Goal: Contribute content: Contribute content

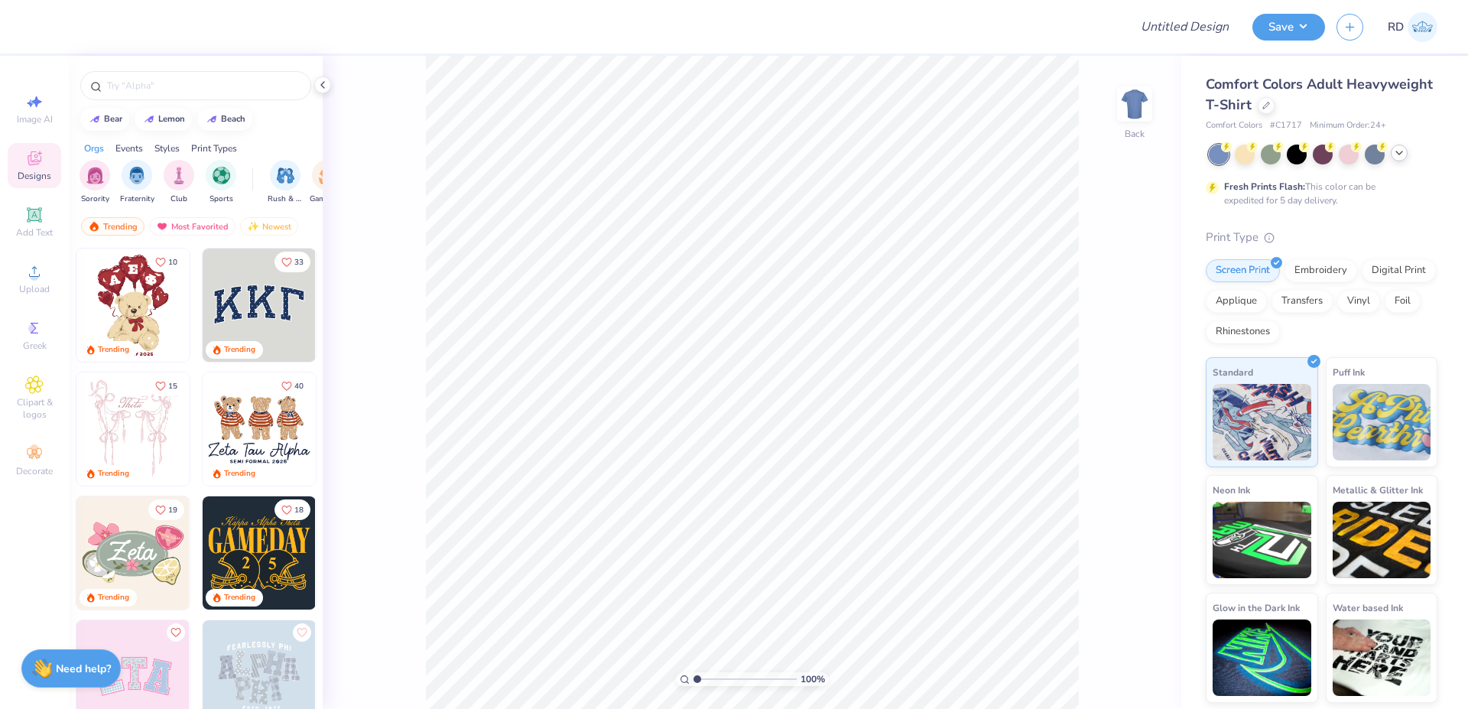
click at [853, 157] on icon at bounding box center [1399, 153] width 12 height 12
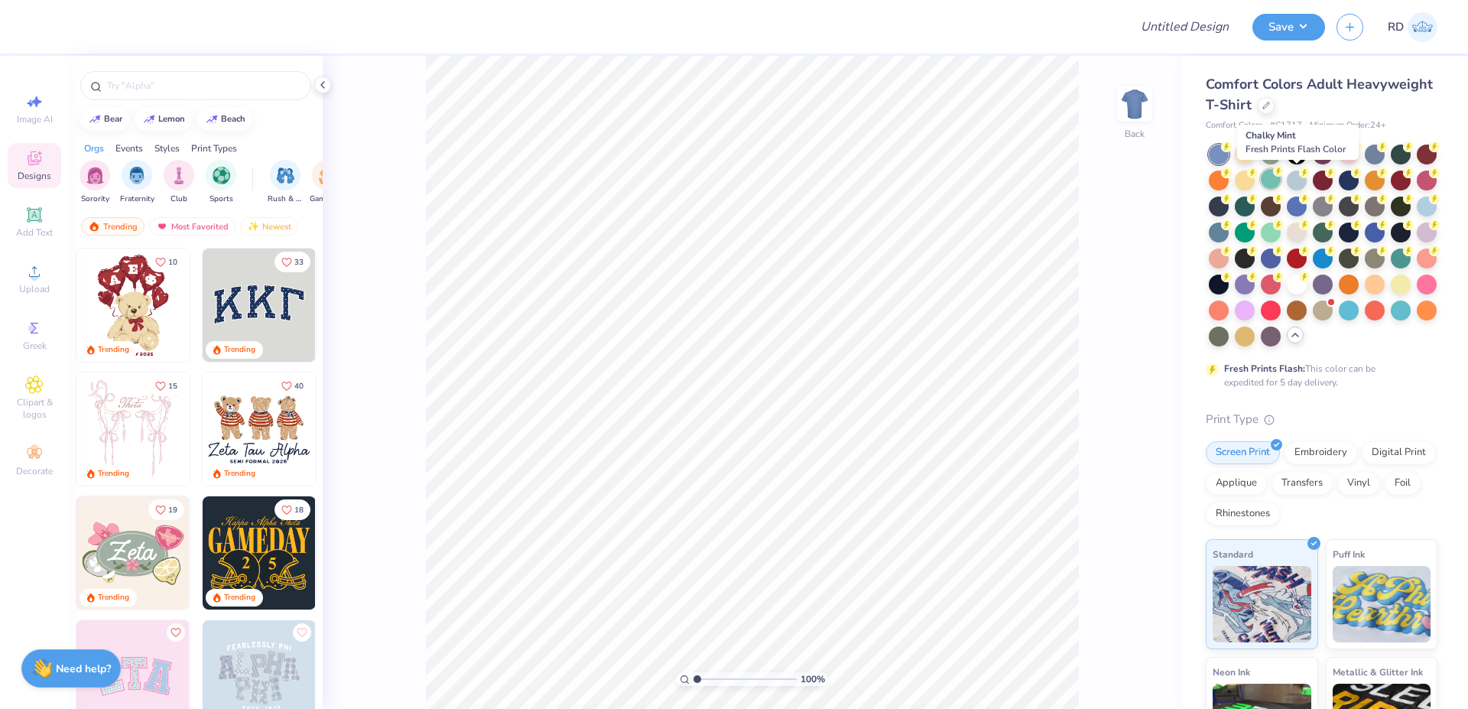
click at [853, 181] on div at bounding box center [1271, 179] width 20 height 20
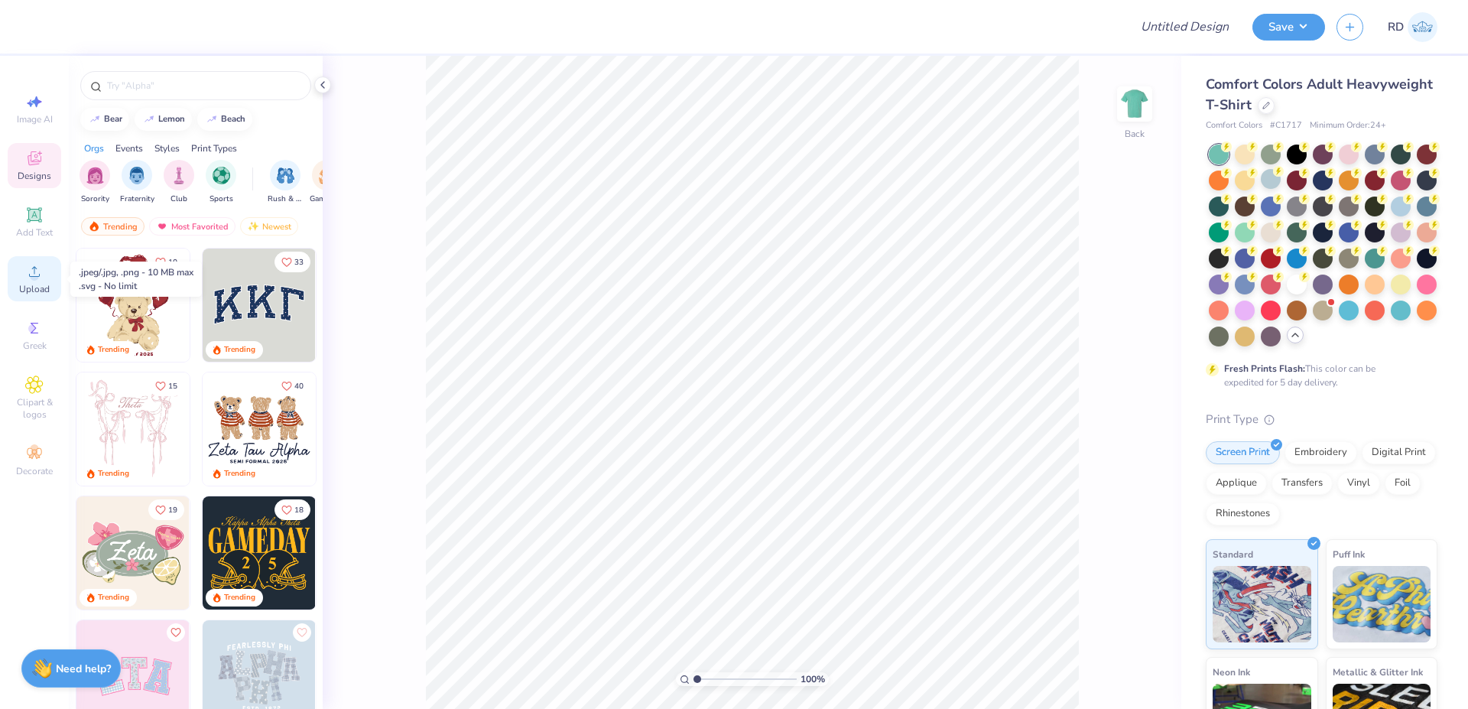
click at [34, 286] on span "Upload" at bounding box center [34, 289] width 31 height 12
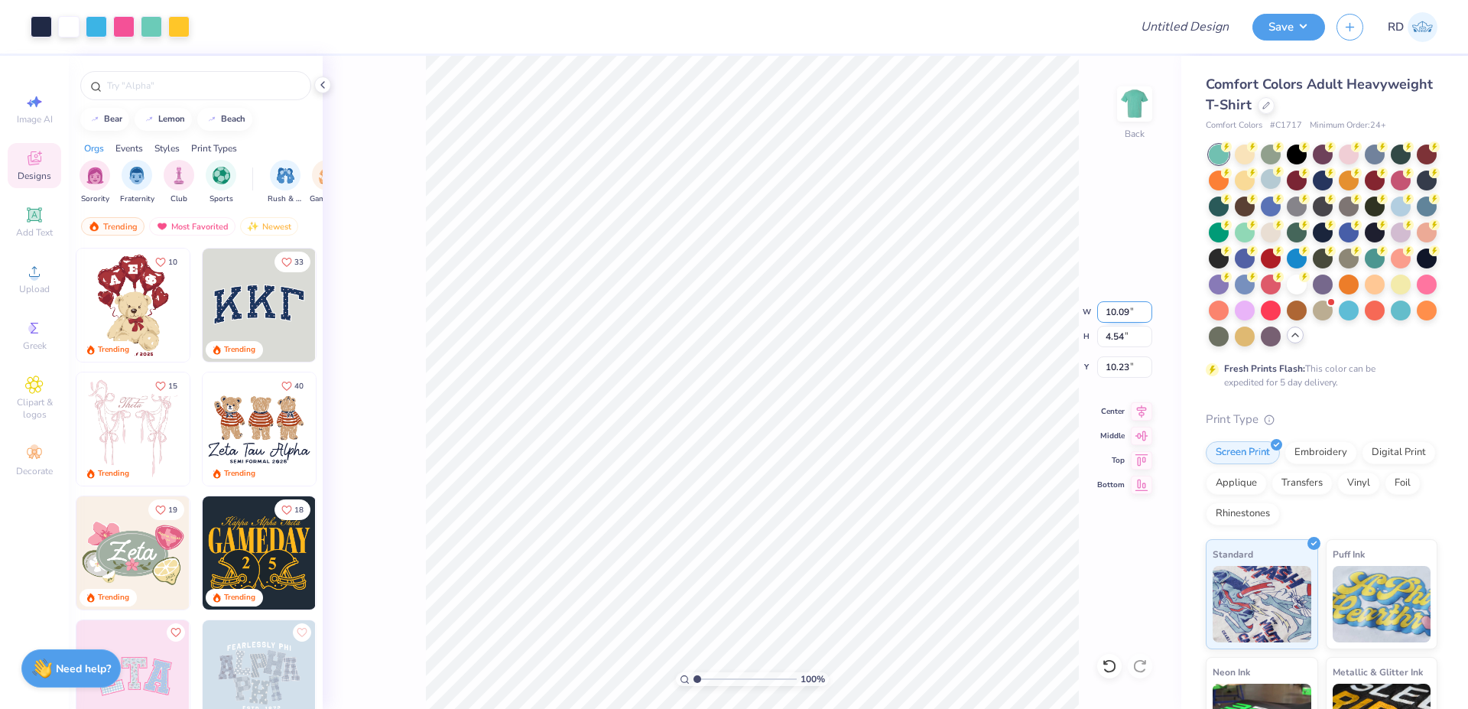
click at [853, 319] on input "10.09" at bounding box center [1124, 311] width 55 height 21
type input "12.00"
type input "5.40"
click at [853, 365] on input "9.80" at bounding box center [1124, 366] width 55 height 21
type input "3.00"
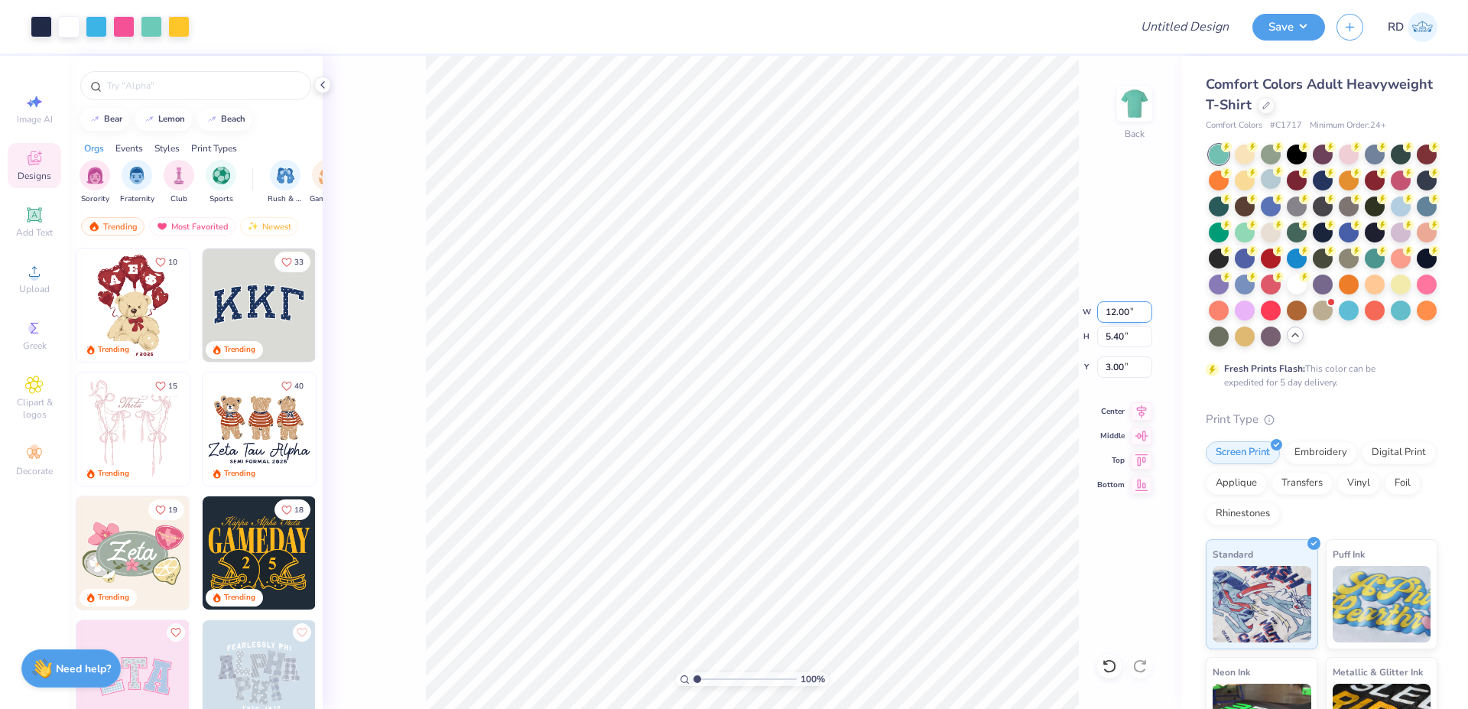
click at [853, 313] on input "12.00" at bounding box center [1124, 311] width 55 height 21
type input "10.00"
type input "4.50"
click at [853, 371] on input "3.45" at bounding box center [1124, 366] width 55 height 21
type input "3.00"
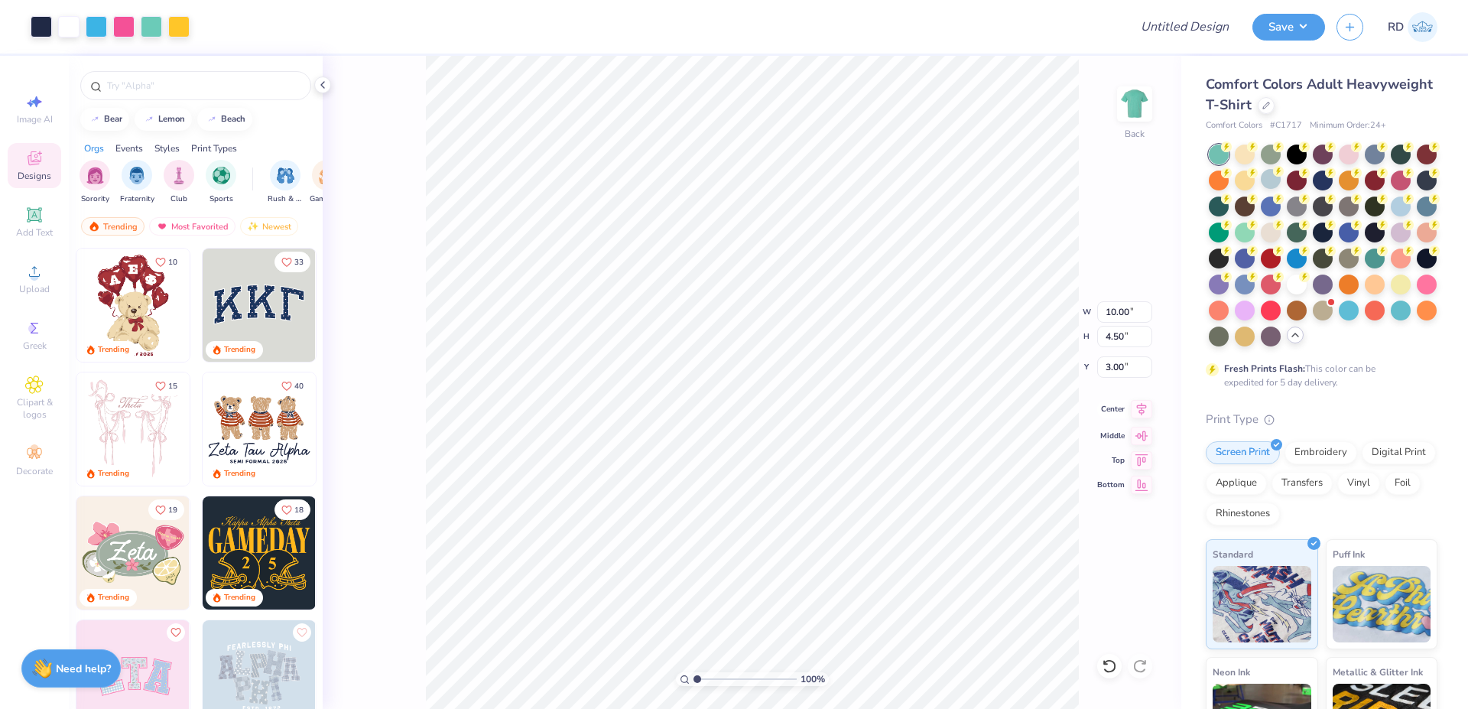
click at [853, 405] on icon at bounding box center [1141, 409] width 21 height 18
click at [853, 18] on input "Design Title" at bounding box center [1166, 26] width 150 height 31
paste input "FPS239558"
type input "FPS239558"
click at [853, 30] on button "Save" at bounding box center [1289, 24] width 73 height 27
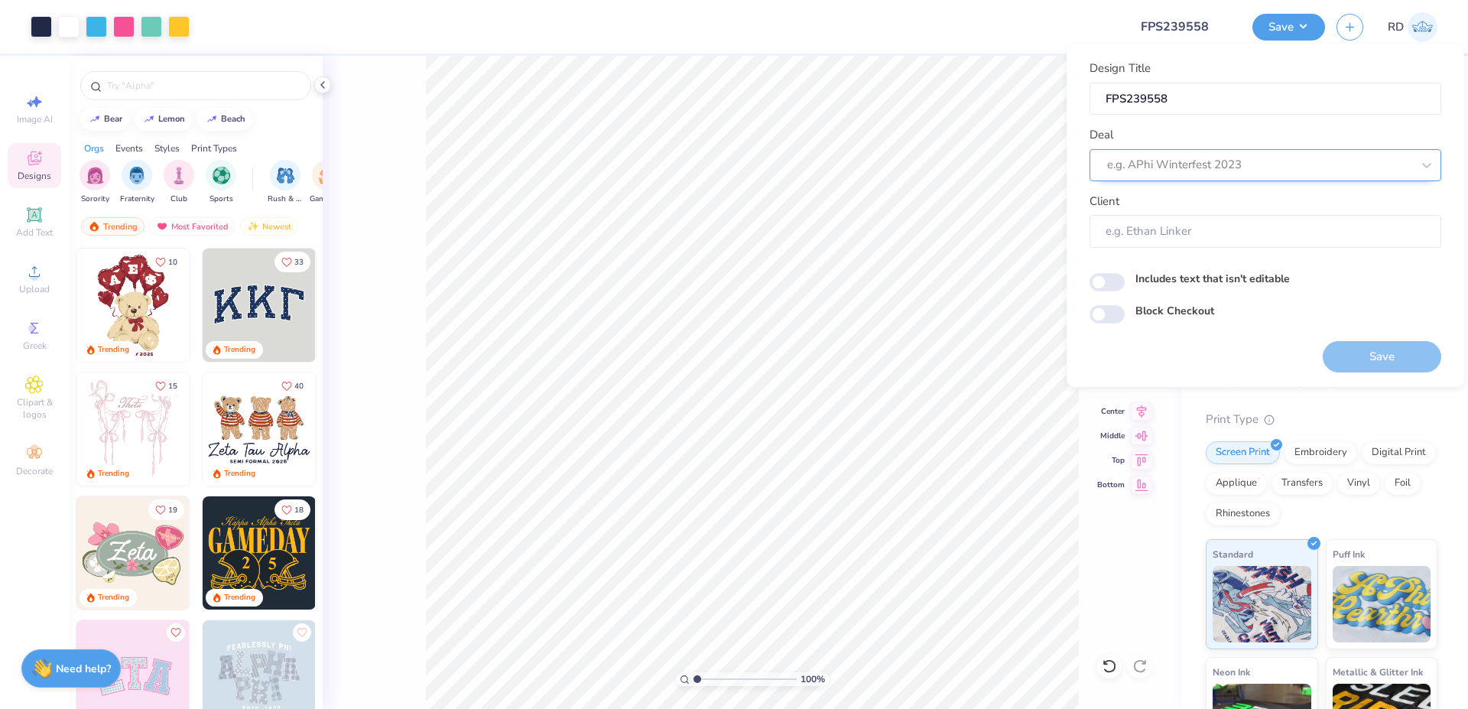
click at [853, 152] on div "e.g. APhi Winterfest 2023" at bounding box center [1266, 165] width 352 height 32
click at [853, 210] on div "Design Tool Gallery" at bounding box center [1266, 205] width 340 height 25
type input "gallery"
type input "Design Tool Gallery User"
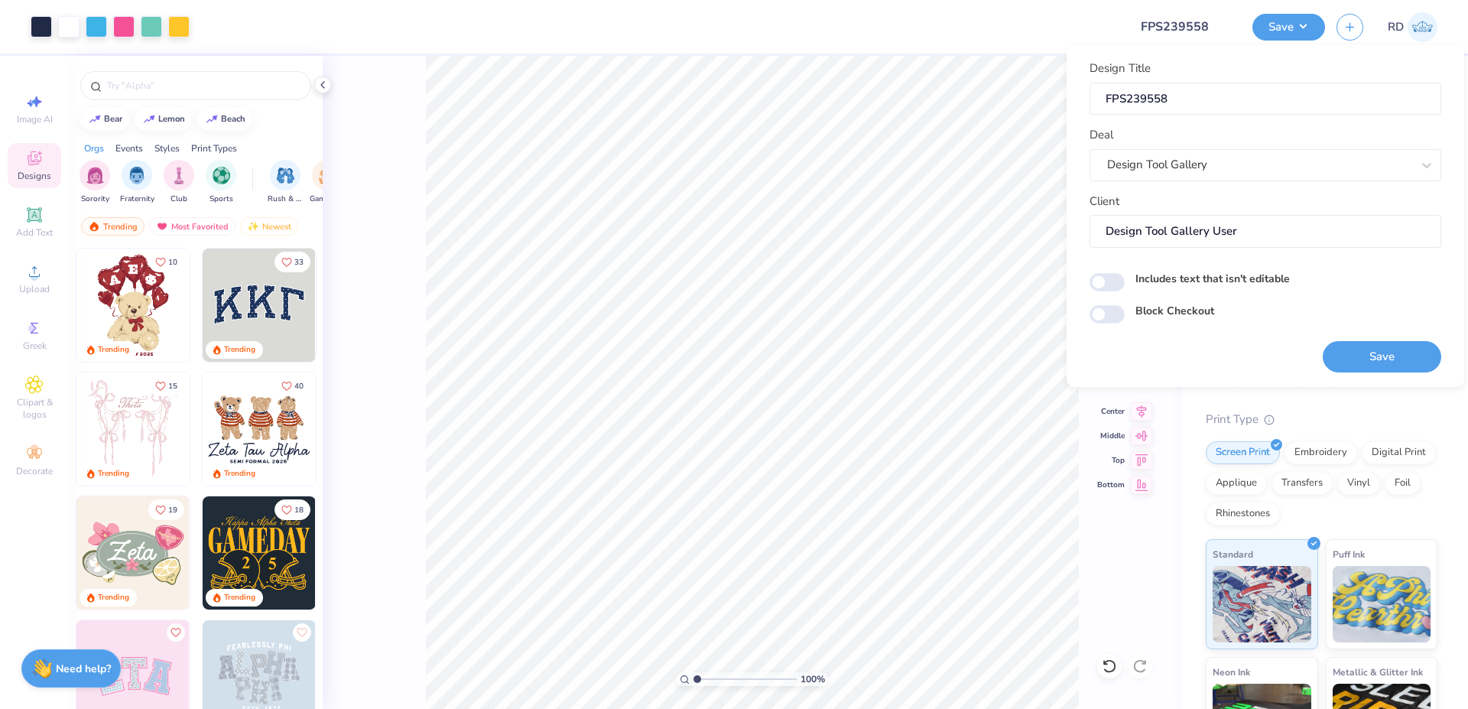
click at [853, 361] on button "Save" at bounding box center [1382, 356] width 119 height 31
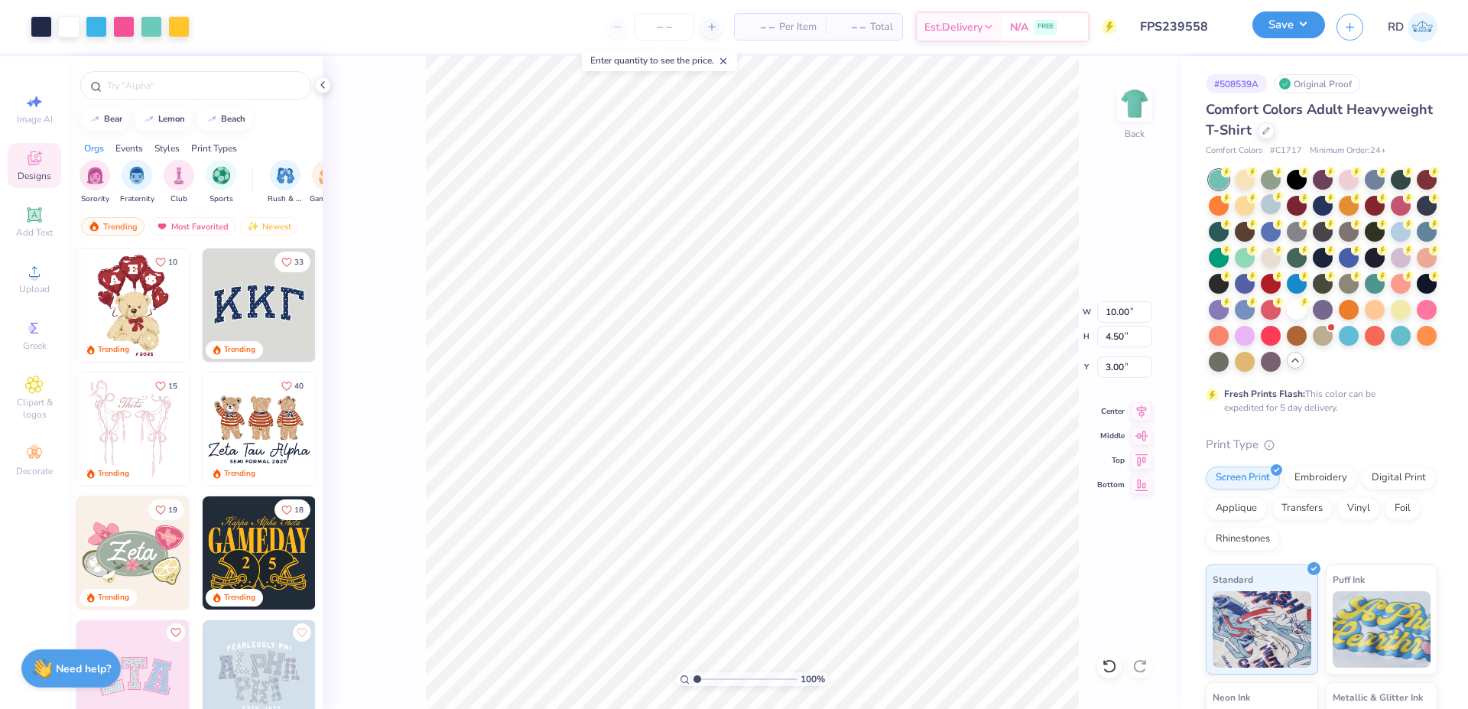
click at [853, 15] on button "Save" at bounding box center [1289, 24] width 73 height 27
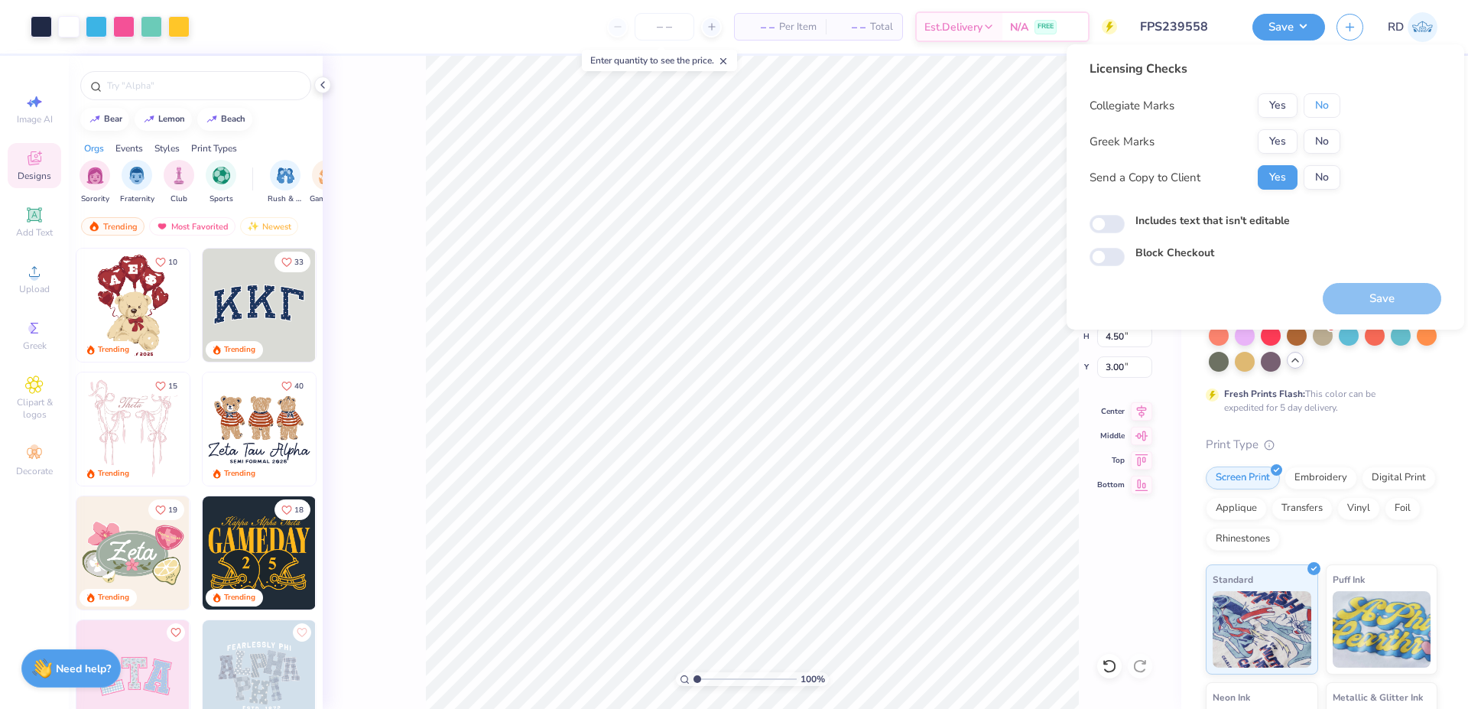
drag, startPoint x: 1325, startPoint y: 108, endPoint x: 1301, endPoint y: 124, distance: 29.3
click at [853, 109] on button "No" at bounding box center [1322, 105] width 37 height 24
click at [853, 145] on button "Yes" at bounding box center [1278, 141] width 40 height 24
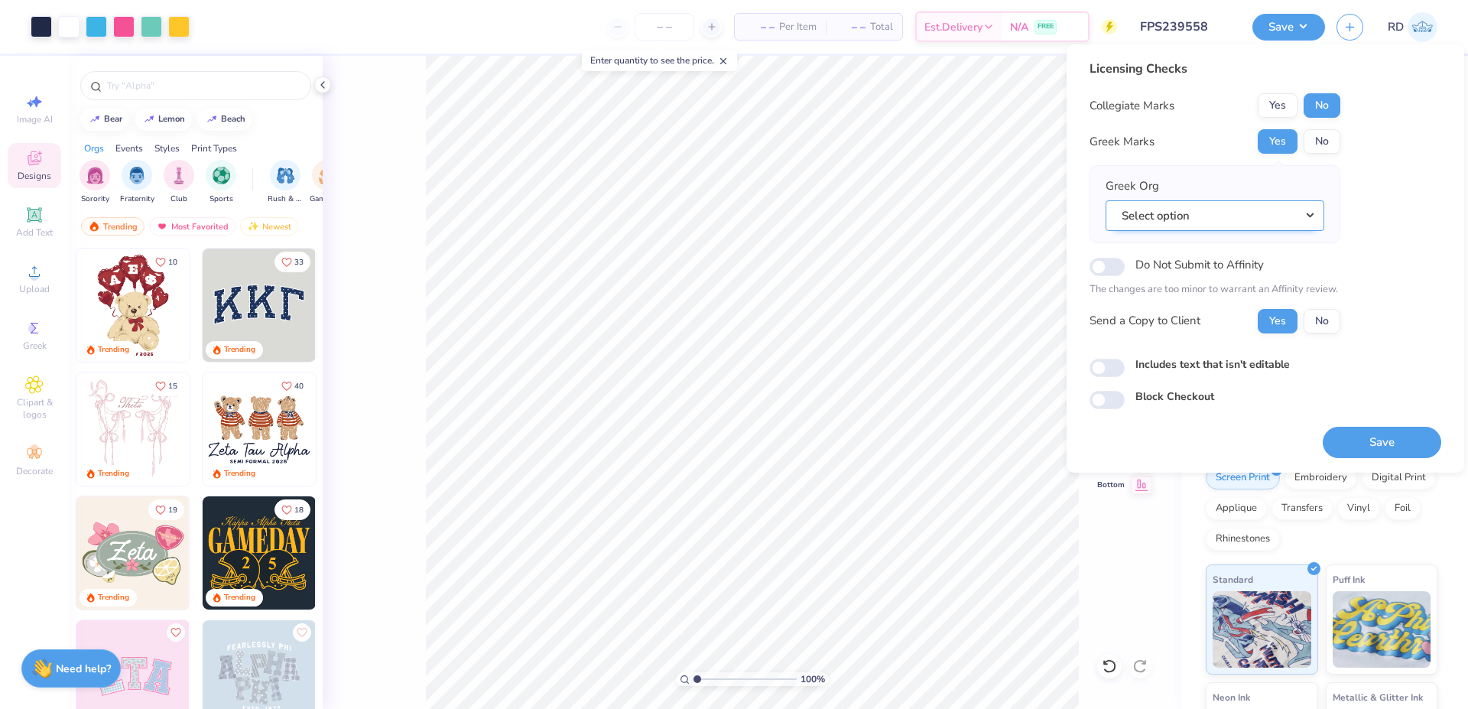
click at [853, 216] on button "Select option" at bounding box center [1215, 215] width 219 height 31
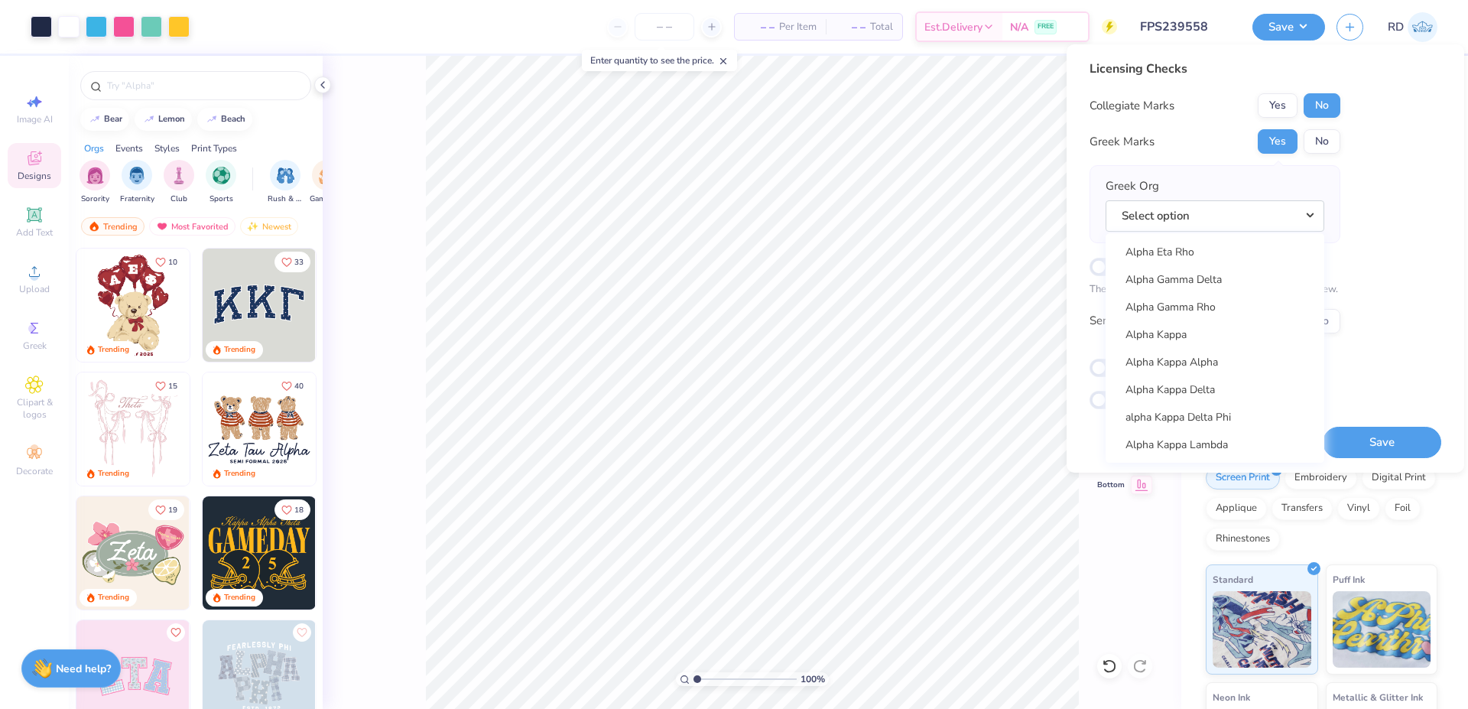
scroll to position [275, 0]
click at [853, 359] on link "Alpha Delta Pi" at bounding box center [1215, 361] width 206 height 25
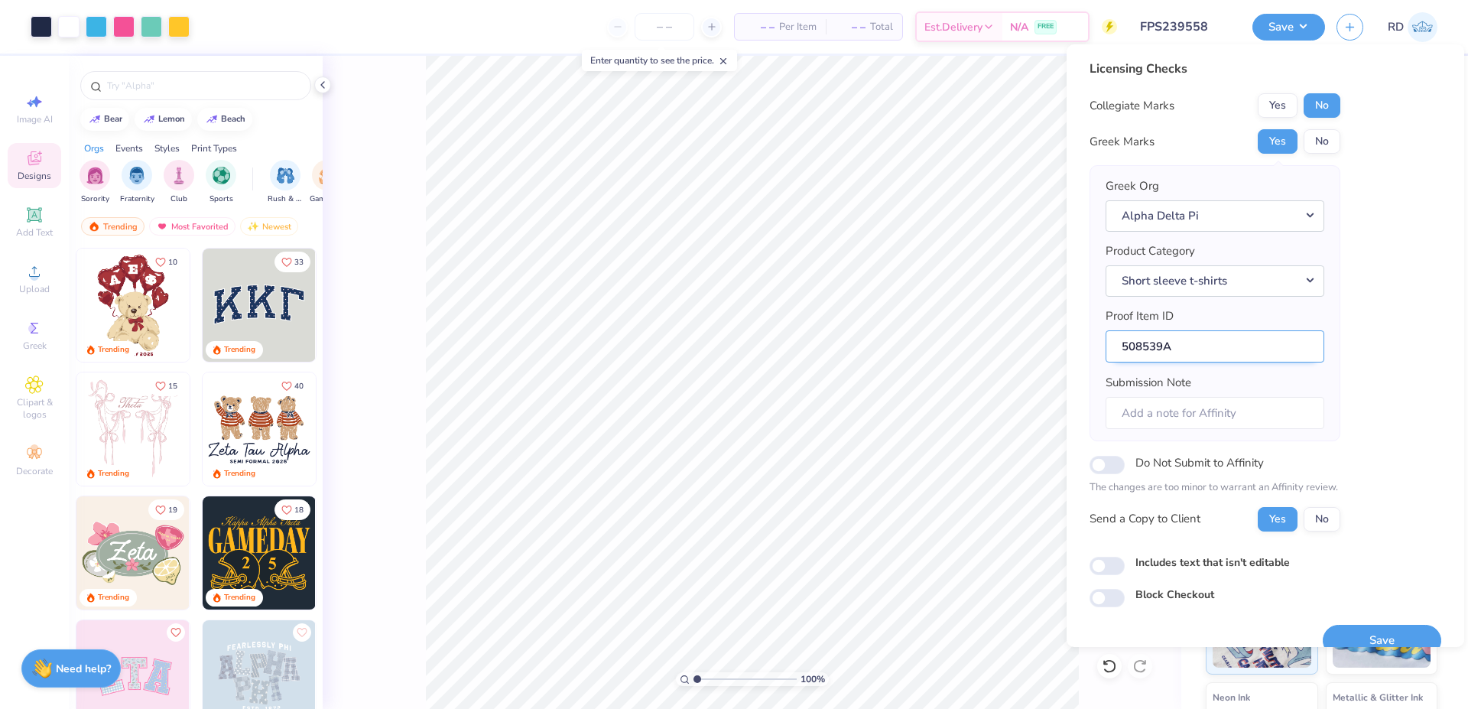
drag, startPoint x: 1160, startPoint y: 350, endPoint x: 1058, endPoint y: 343, distance: 102.7
click at [853, 343] on input "508539A" at bounding box center [1215, 346] width 219 height 33
click at [853, 620] on button "Save" at bounding box center [1382, 640] width 119 height 31
